Goal: Task Accomplishment & Management: Complete application form

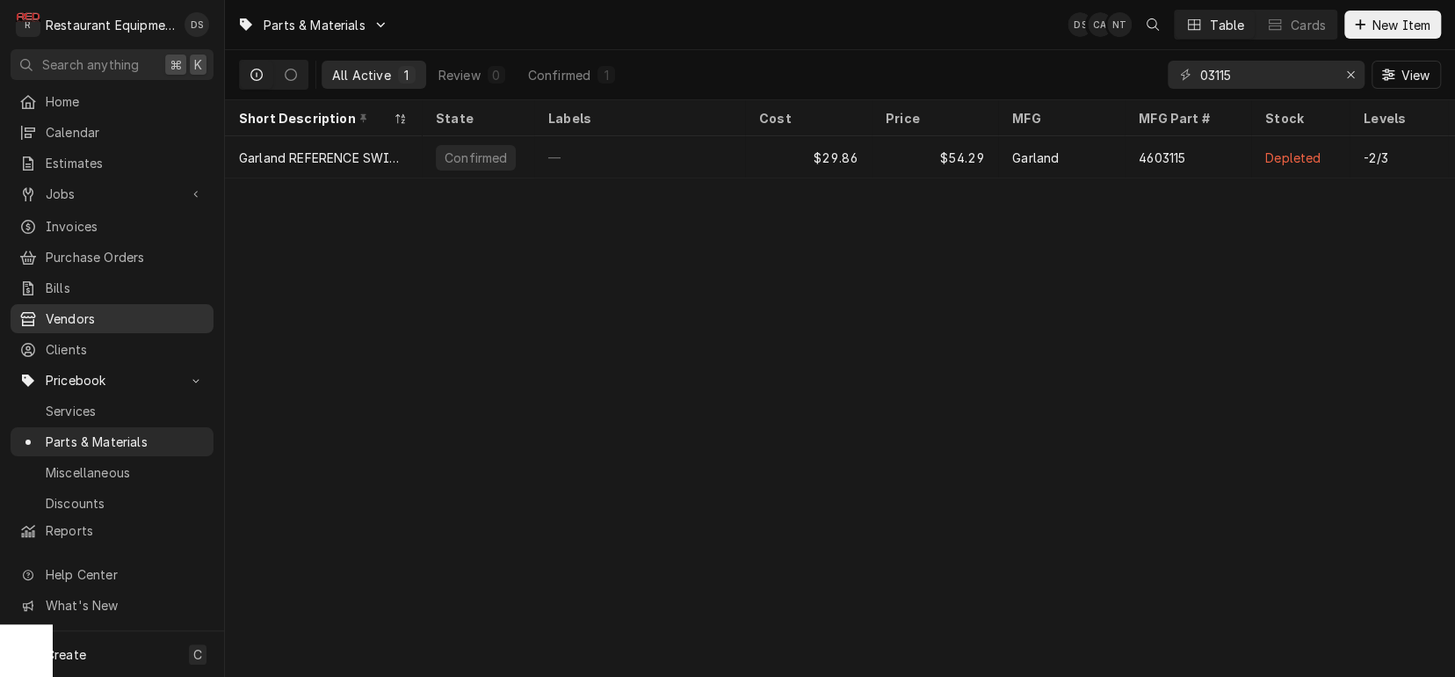
click at [70, 312] on span "Vendors" at bounding box center [125, 318] width 159 height 18
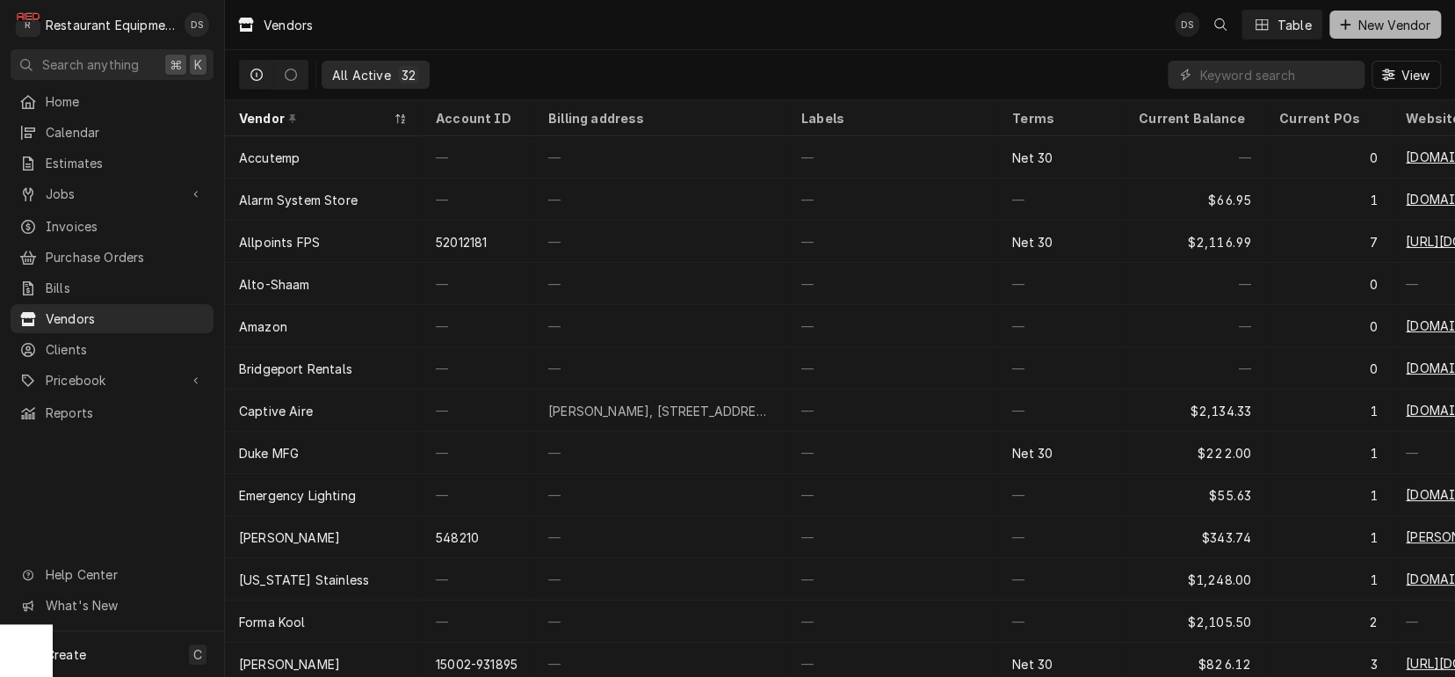
click at [1384, 28] on span "New Vendor" at bounding box center [1394, 25] width 80 height 18
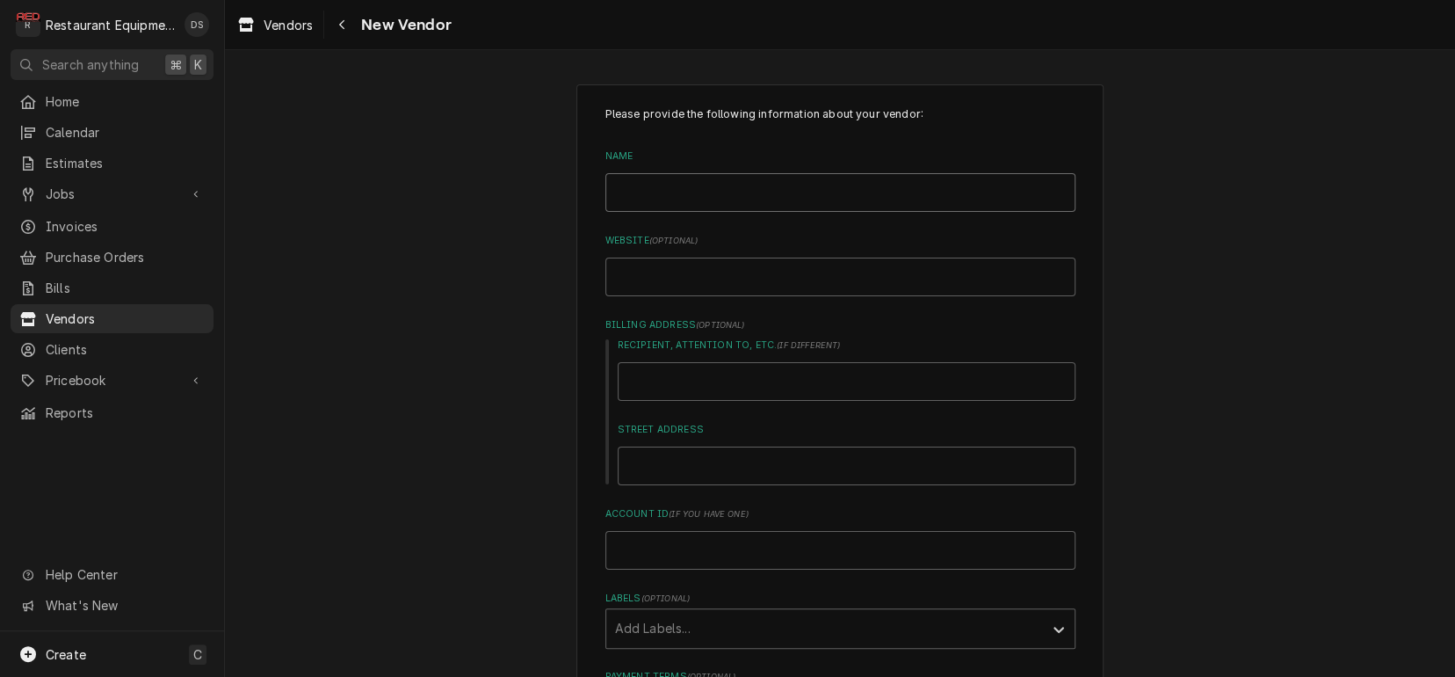
click at [685, 188] on input "Name" at bounding box center [840, 192] width 470 height 39
type input "C"
type textarea "x"
type input "Ck"
type textarea "x"
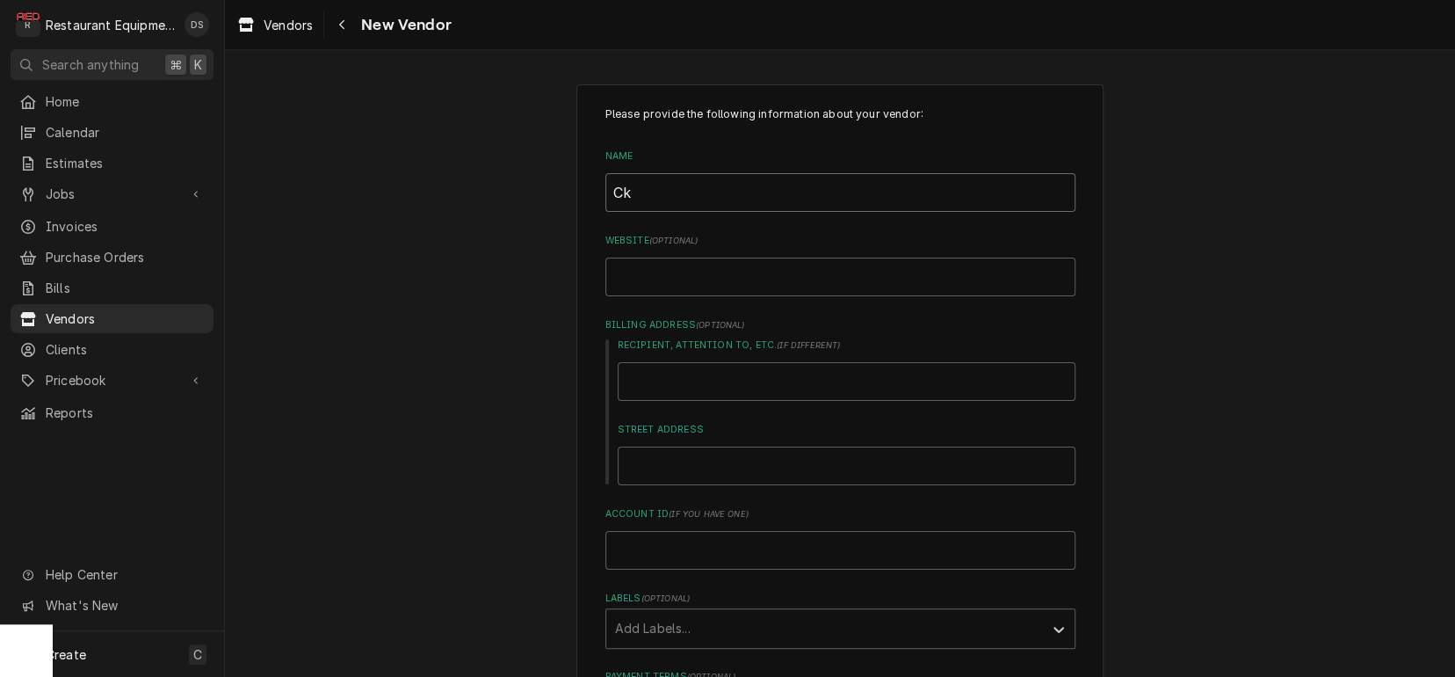
type input "Cke"
type textarea "x"
type input "Ck"
type textarea "x"
type input "C"
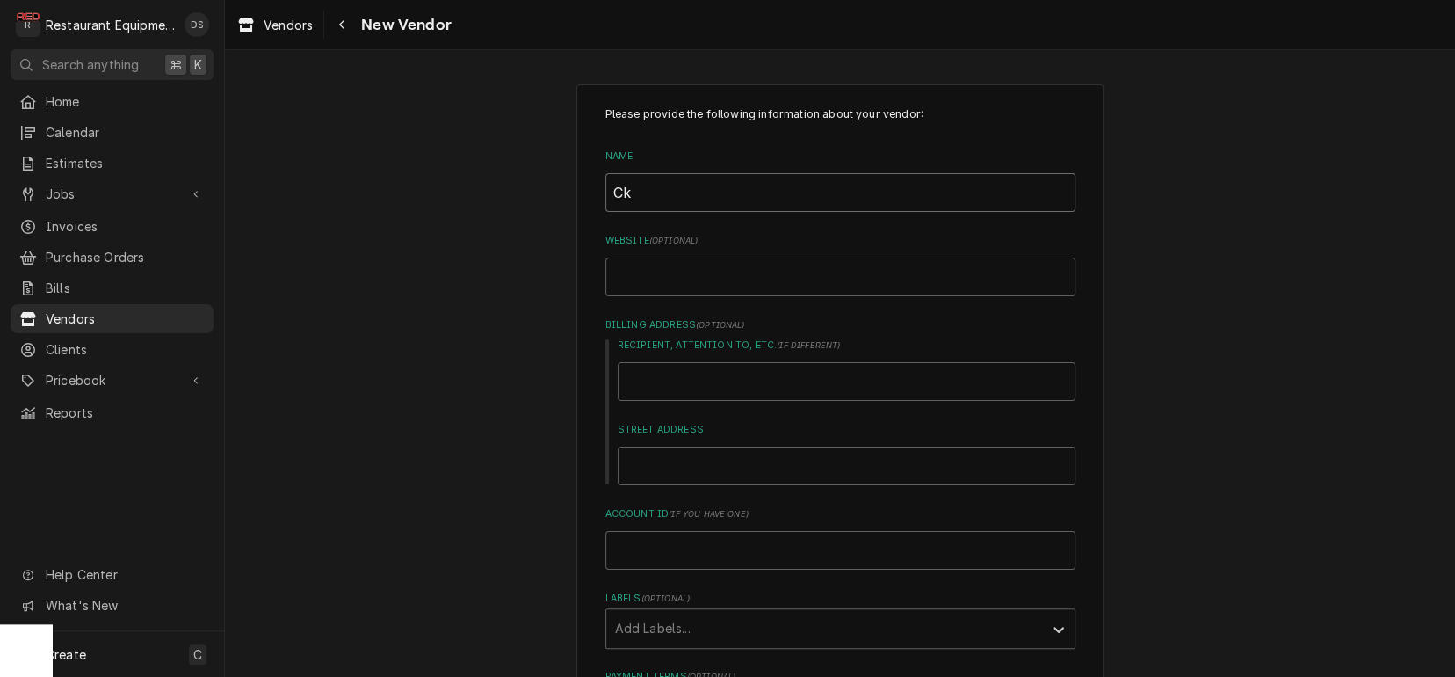
type textarea "x"
type input "Cl"
type textarea "x"
type input "Cle"
type textarea "x"
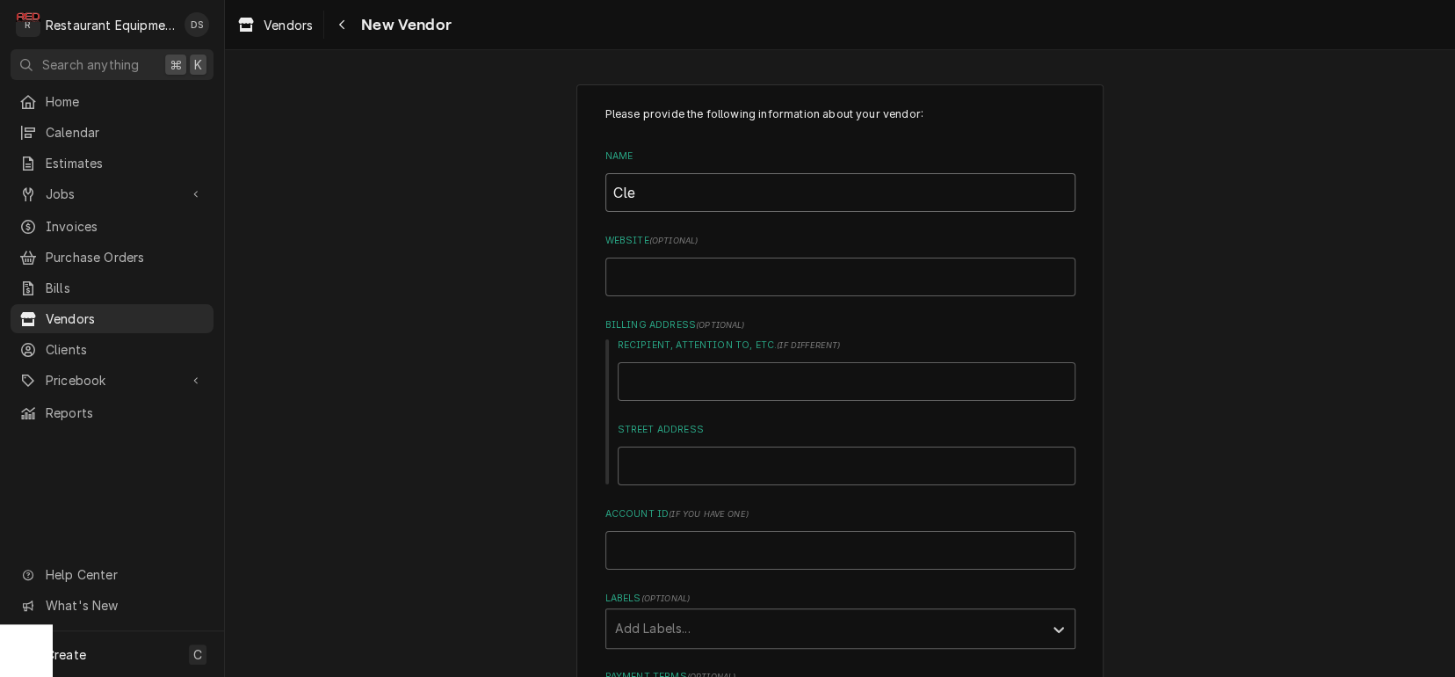
type input "Clev"
type textarea "x"
type input "[PERSON_NAME]"
type textarea "x"
type input "Clevel"
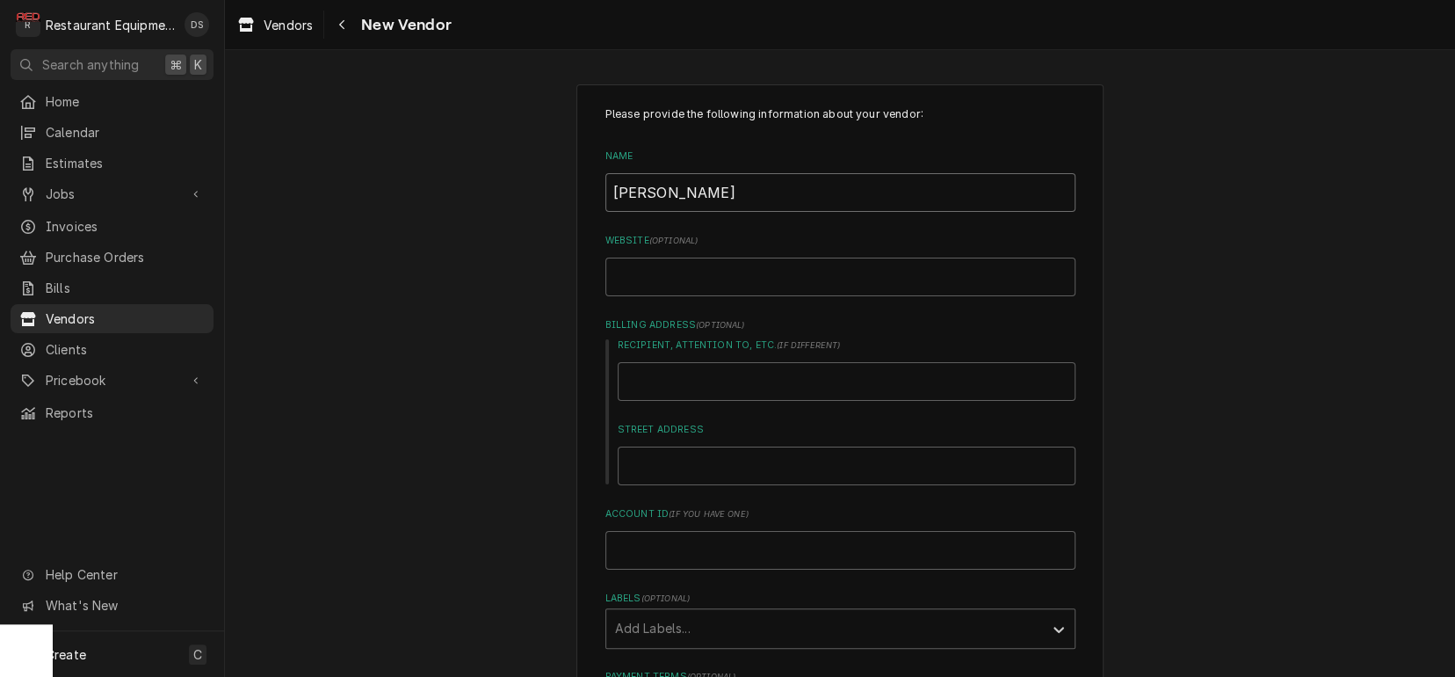
type textarea "x"
type input "Clevela"
type textarea "x"
type input "[PERSON_NAME]"
type textarea "x"
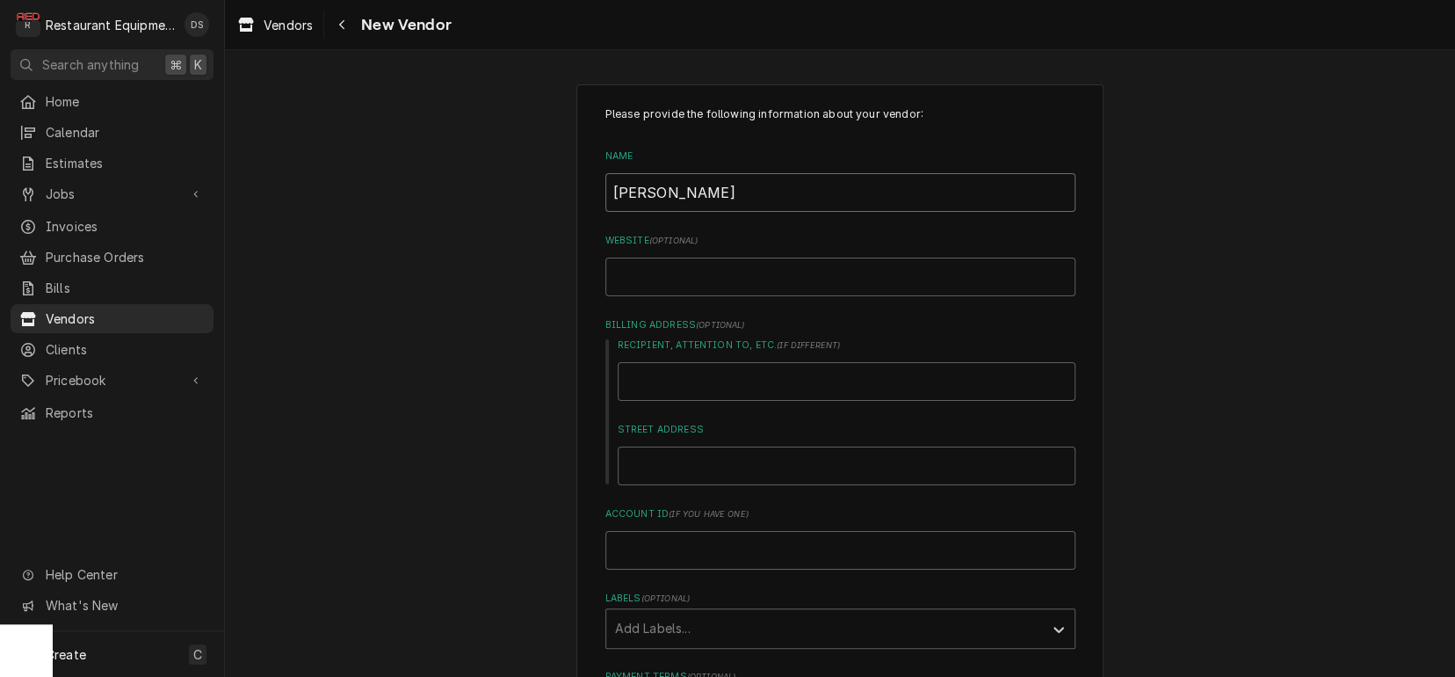
type input "[GEOGRAPHIC_DATA]"
type textarea "x"
type input "[GEOGRAPHIC_DATA]"
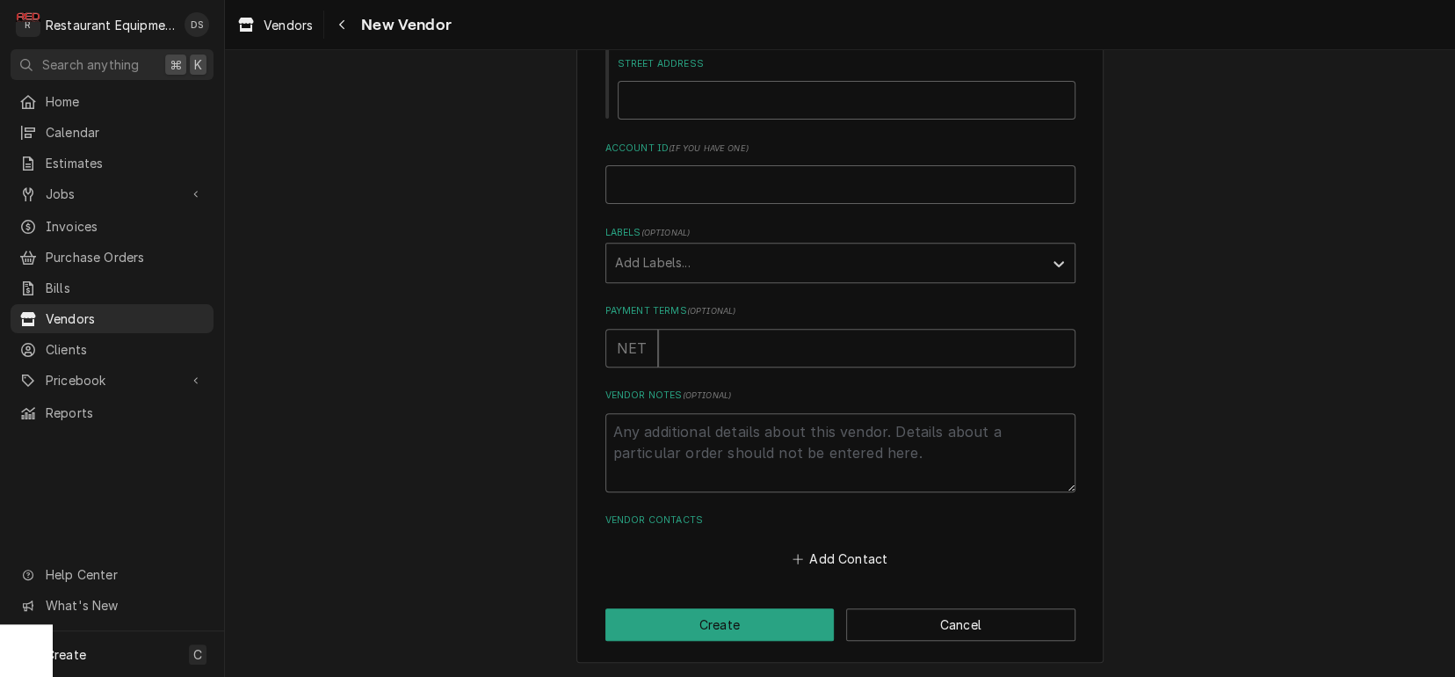
drag, startPoint x: 868, startPoint y: 562, endPoint x: 801, endPoint y: 514, distance: 82.4
click at [867, 562] on button "Add Contact" at bounding box center [839, 559] width 101 height 25
type textarea "x"
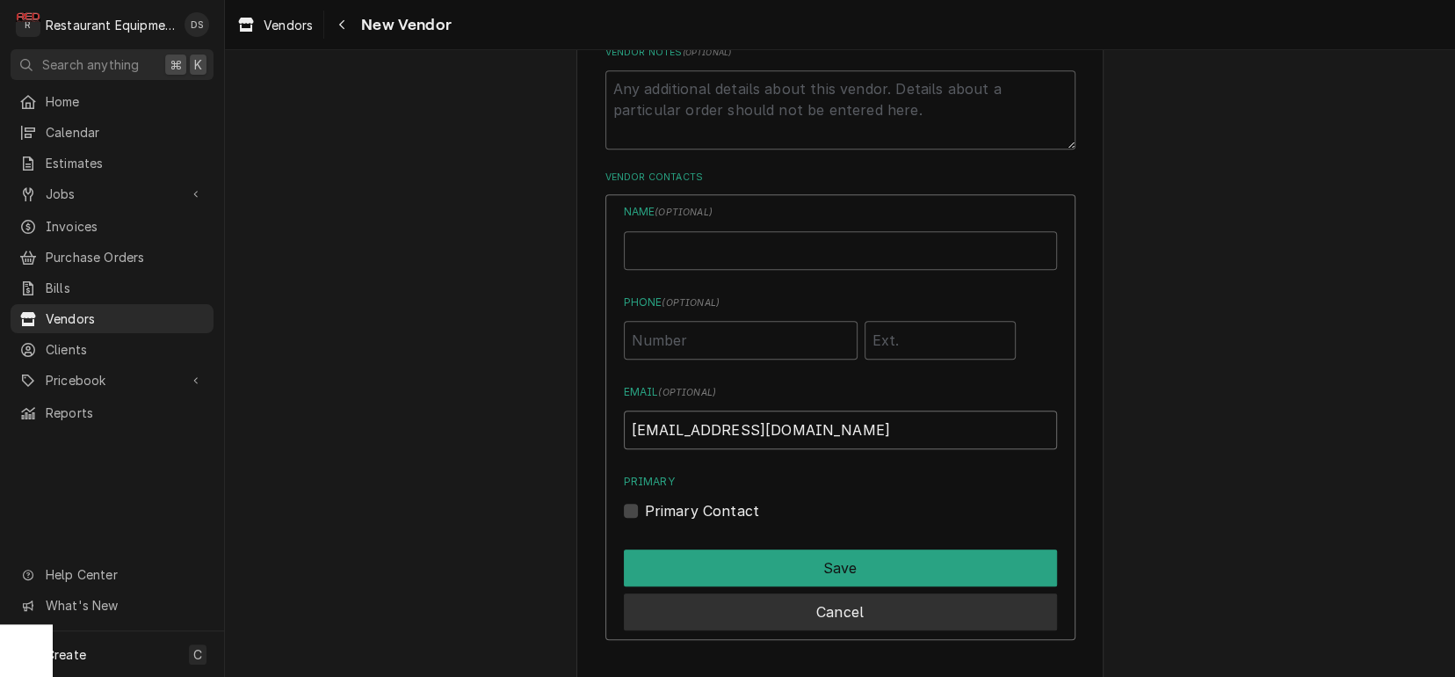
scroll to position [0, 1]
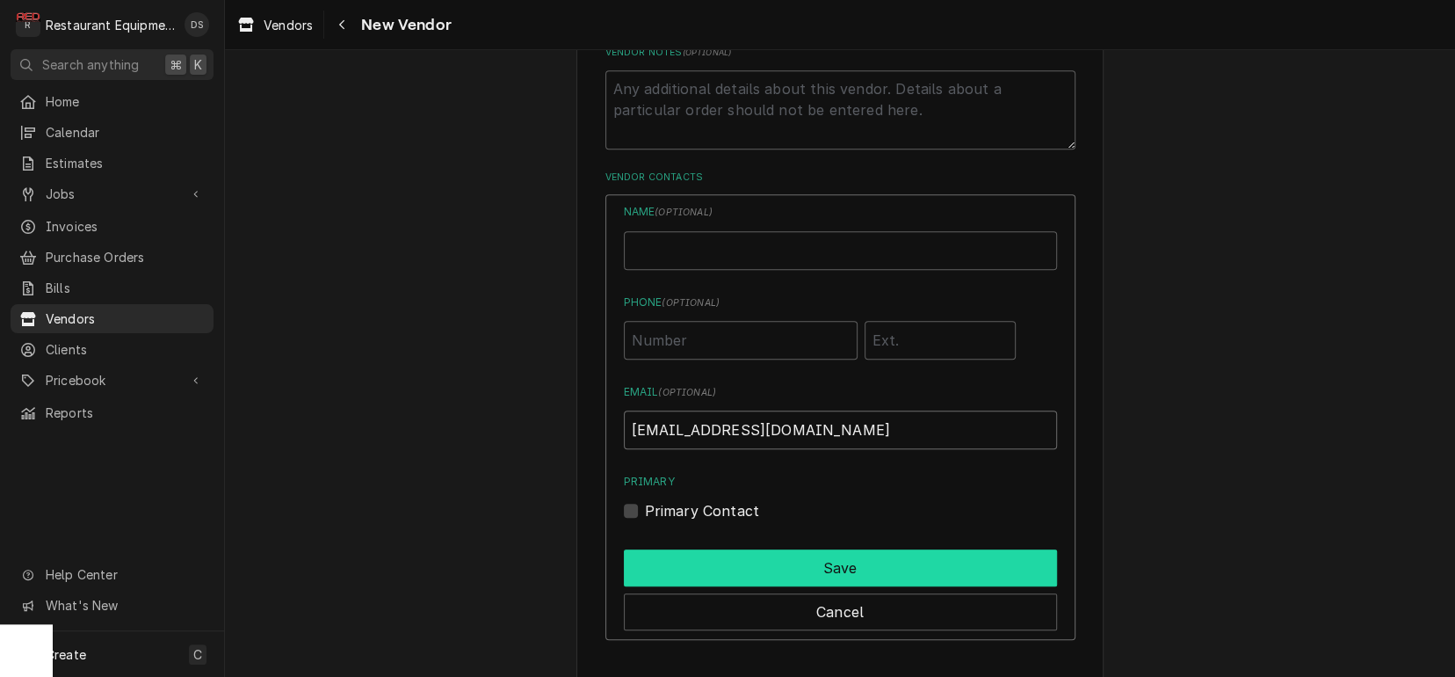
type input "[EMAIL_ADDRESS][DOMAIN_NAME]"
click at [828, 569] on button "Save" at bounding box center [840, 567] width 433 height 37
type textarea "x"
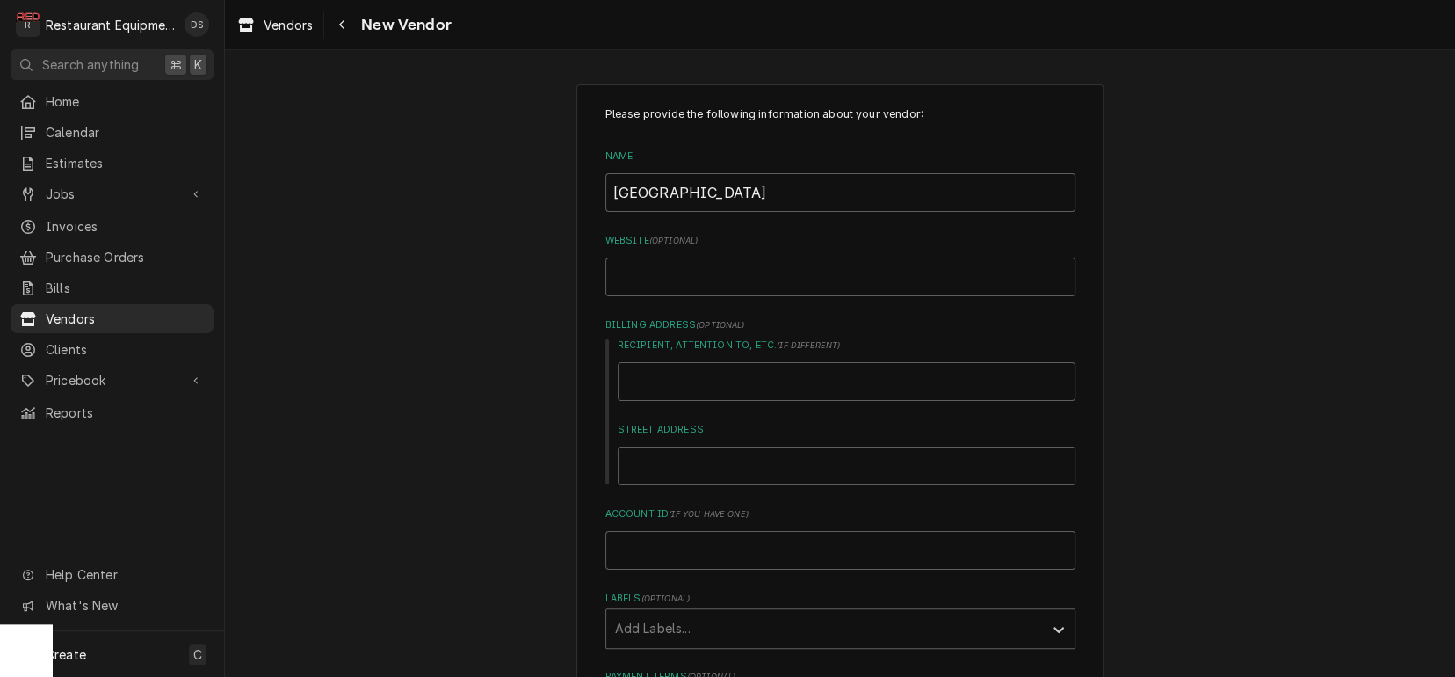
scroll to position [0, 0]
click at [680, 272] on input "Website ( optional )" at bounding box center [840, 276] width 470 height 39
type input "c"
type textarea "x"
type input "cl"
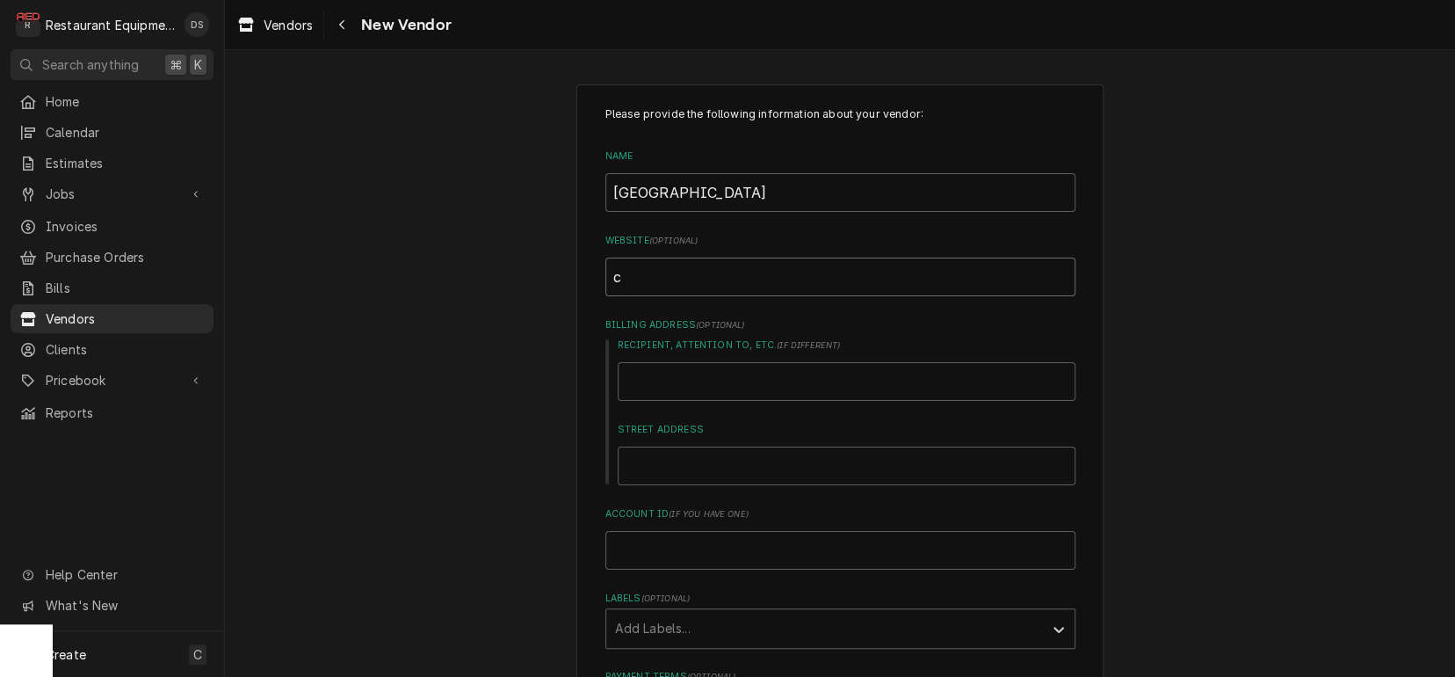
type textarea "x"
type input "cle"
type textarea "x"
type input "clev"
type textarea "x"
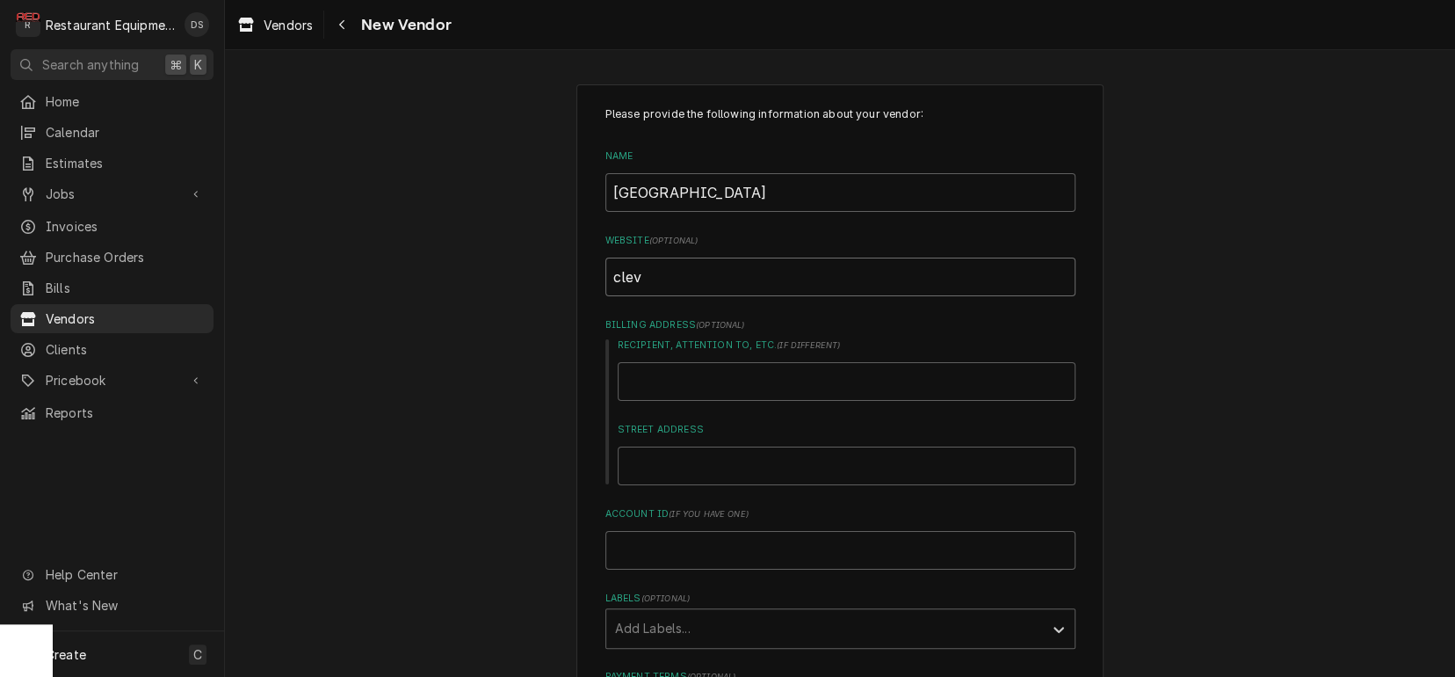
type input "[PERSON_NAME]"
type textarea "x"
type input "clevel"
type textarea "x"
type input "clevela"
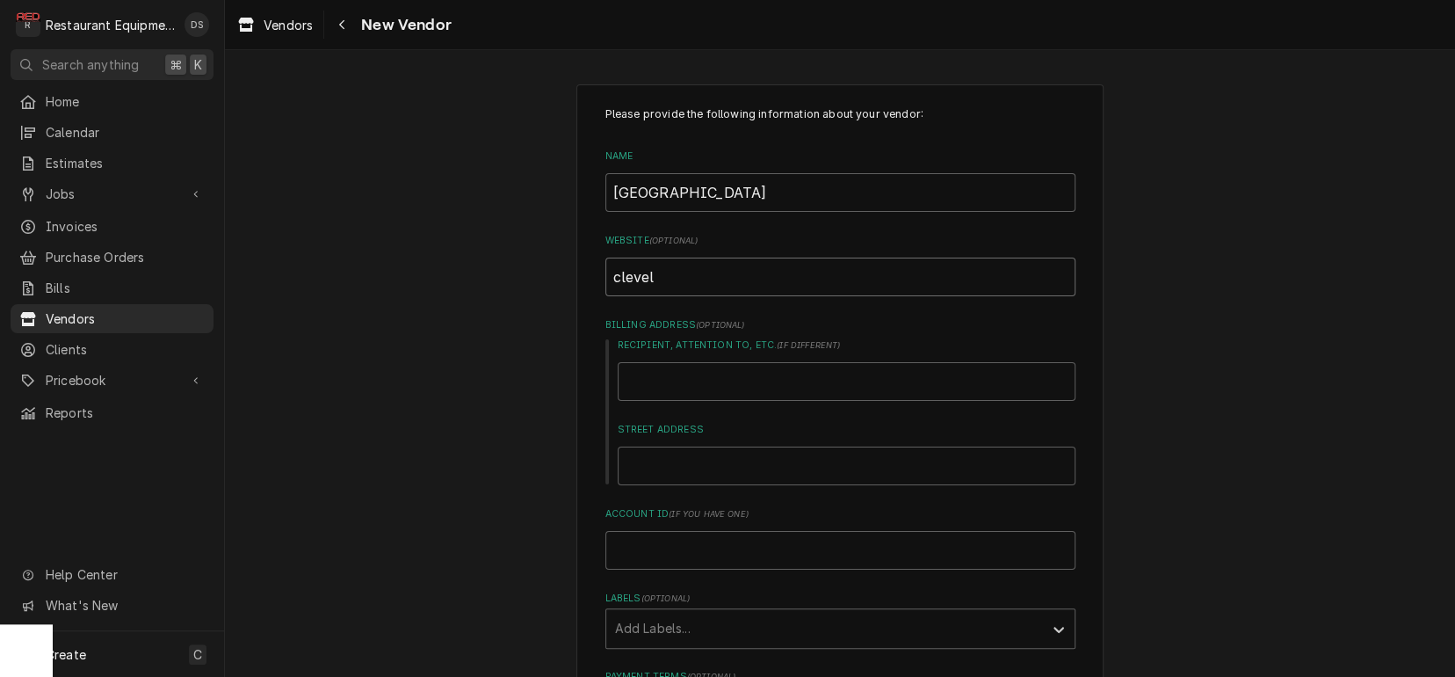
type textarea "x"
type input "[PERSON_NAME]"
type textarea "x"
type input "cleveland"
type textarea "x"
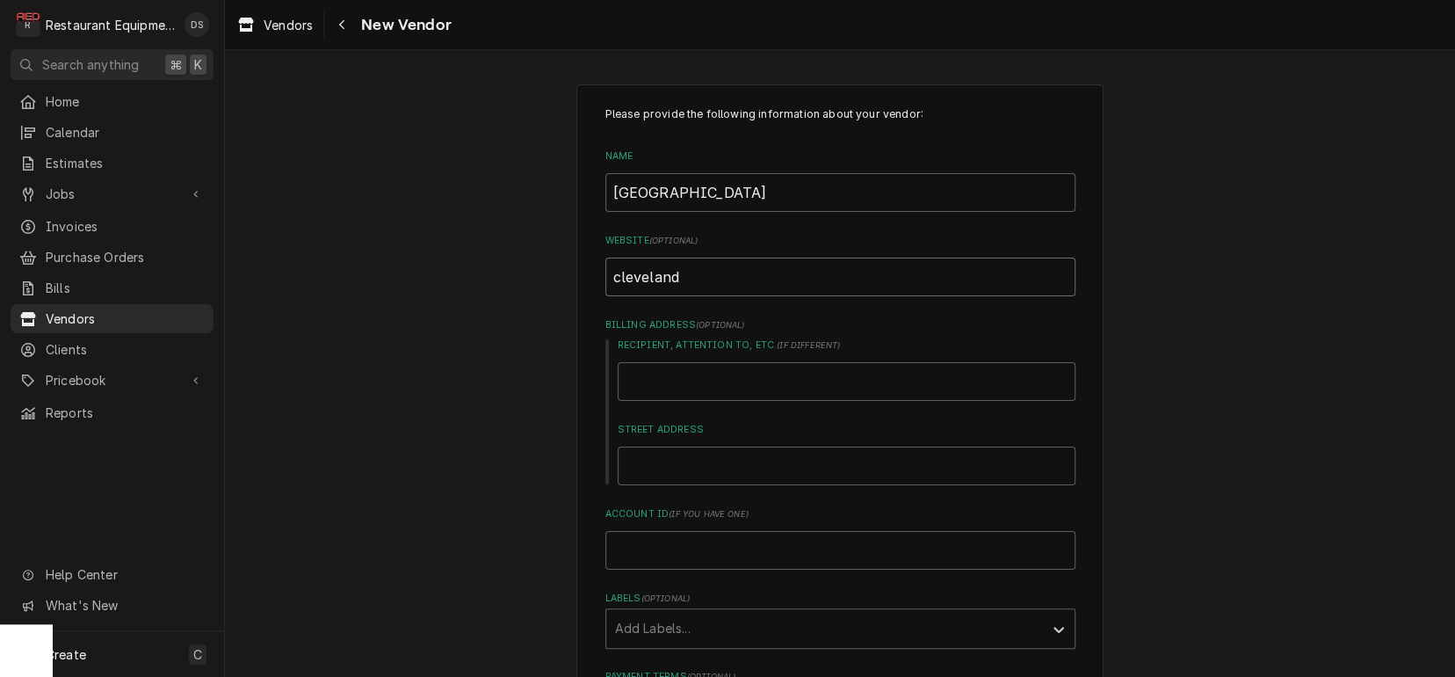
type input "clevelandr"
type textarea "x"
type input "clevelandra"
type textarea "x"
type input "clevelandran"
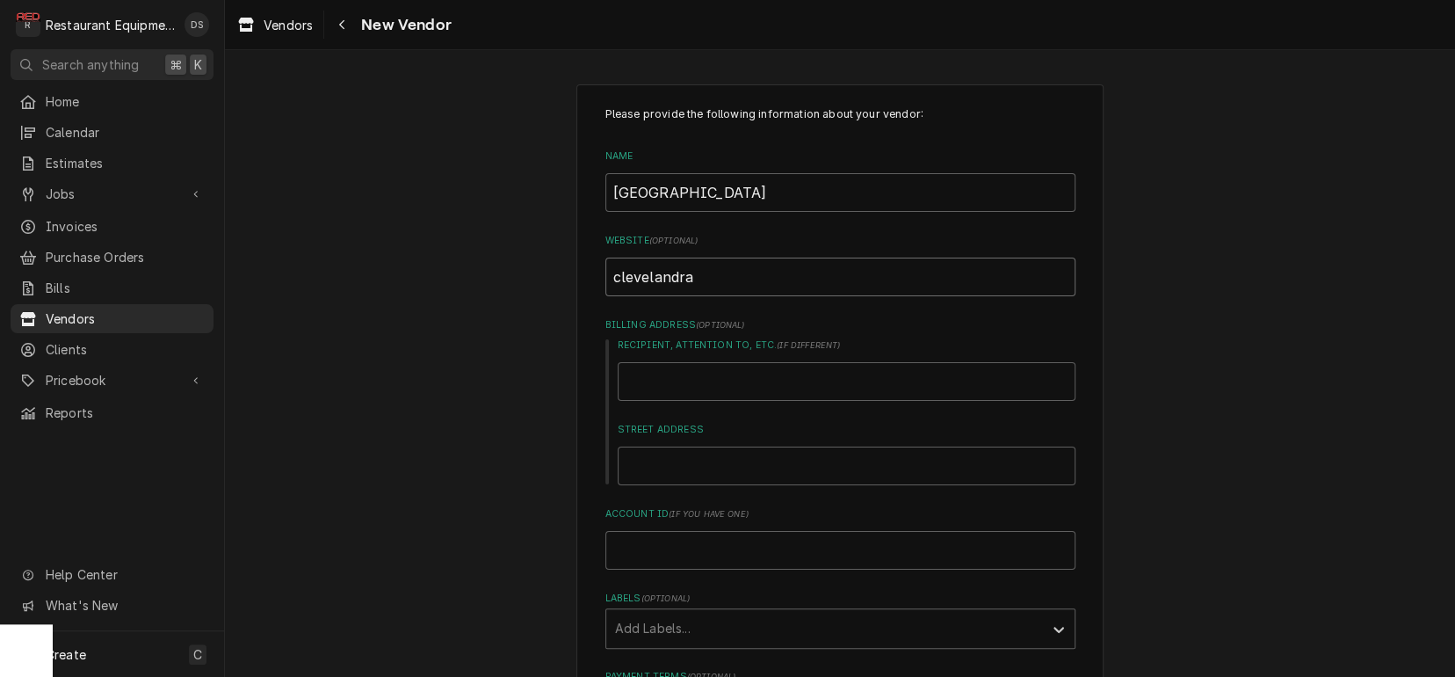
type textarea "x"
type input "clevelandrang"
type textarea "x"
type input "clevelandrange"
type textarea "x"
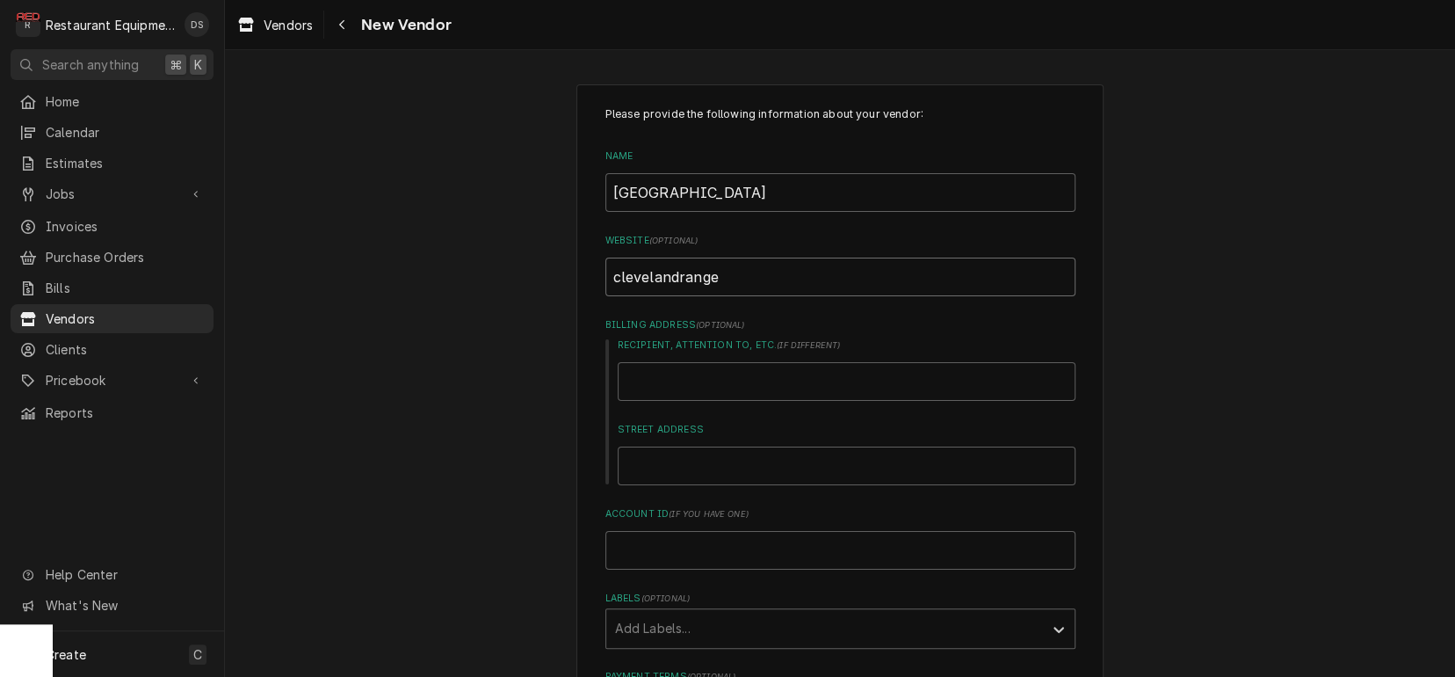
type input "clevelandrange."
type textarea "x"
type input "clevelandrange.c"
type textarea "x"
type input "[DOMAIN_NAME]"
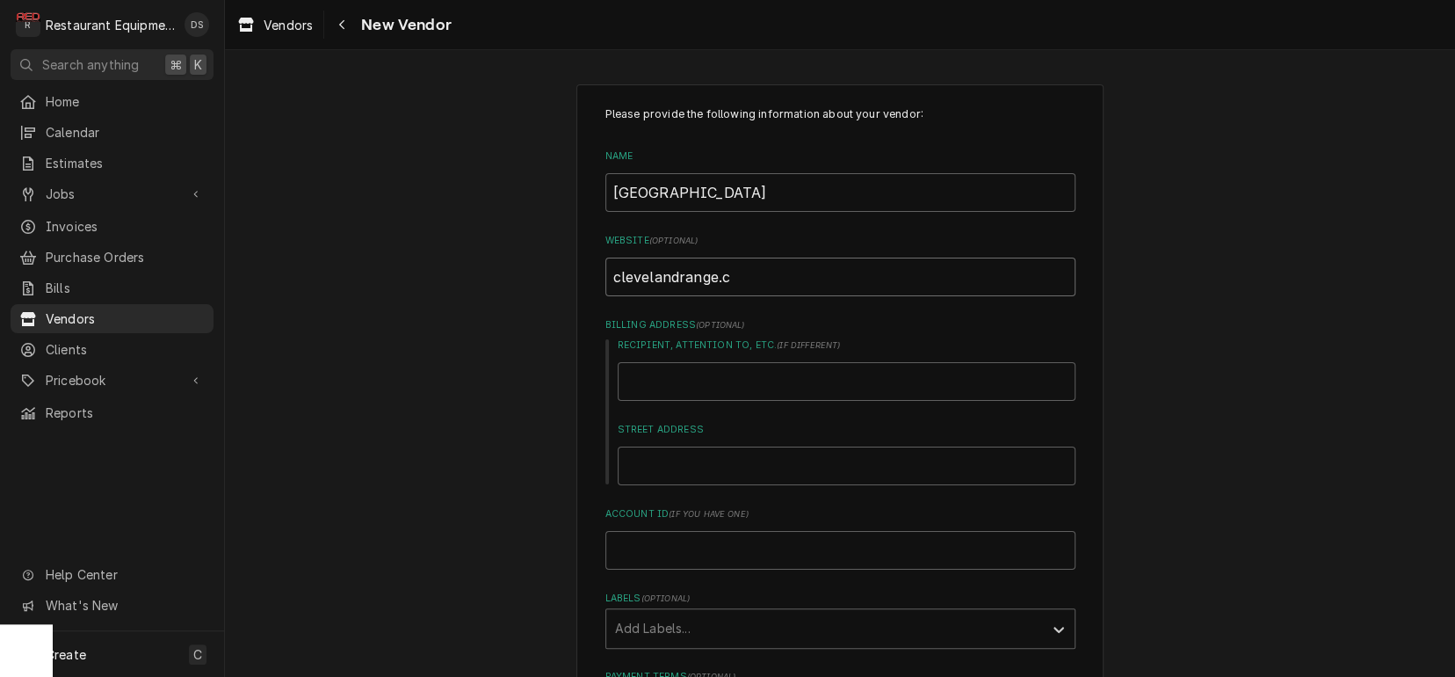
type textarea "x"
type input "[DOMAIN_NAME]"
type textarea "x"
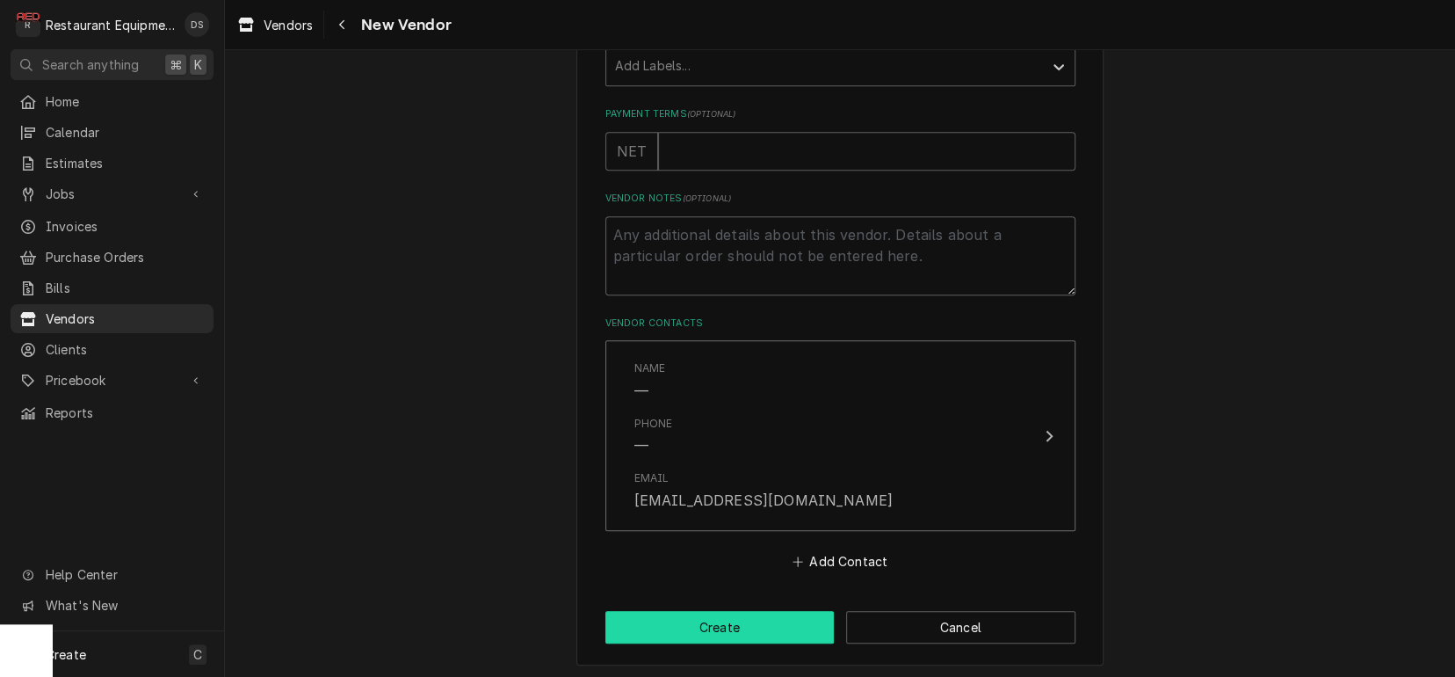
scroll to position [562, 0]
type input "[DOMAIN_NAME]"
click at [762, 619] on button "Create" at bounding box center [719, 628] width 229 height 33
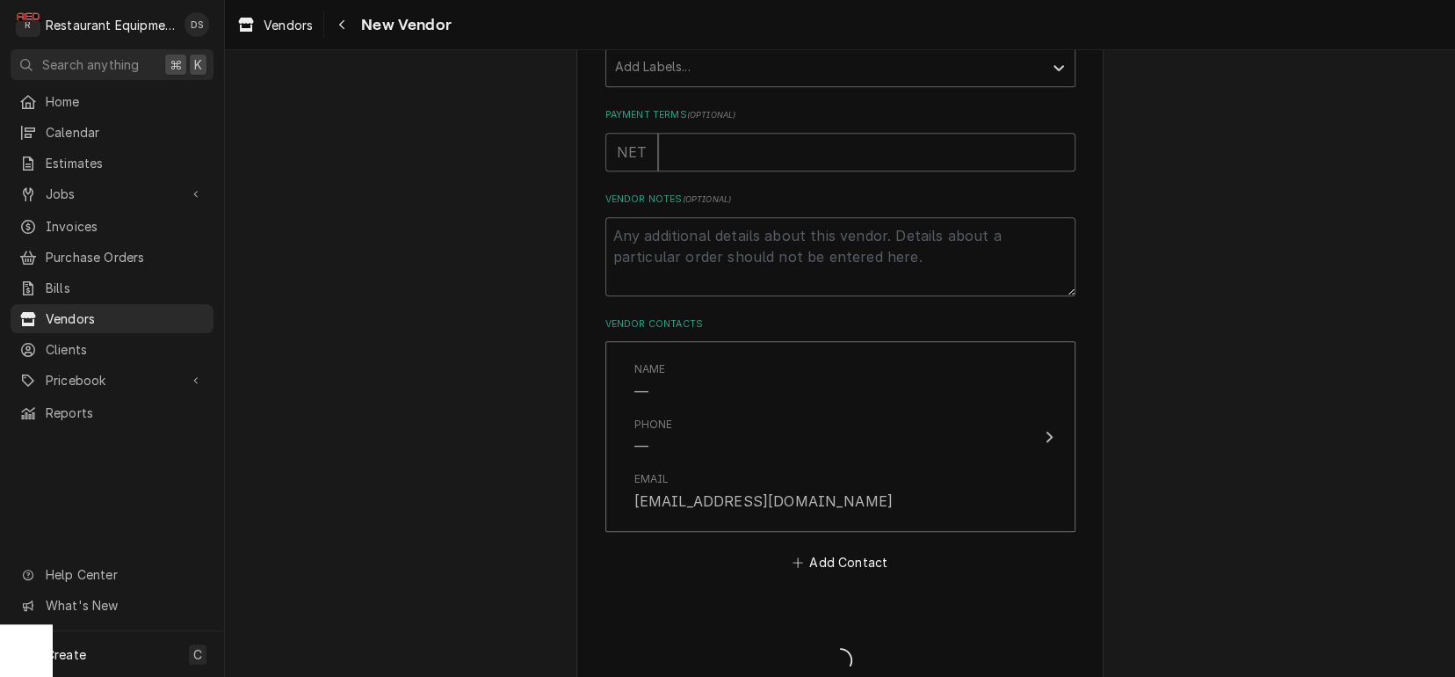
type textarea "x"
